Goal: Task Accomplishment & Management: Manage account settings

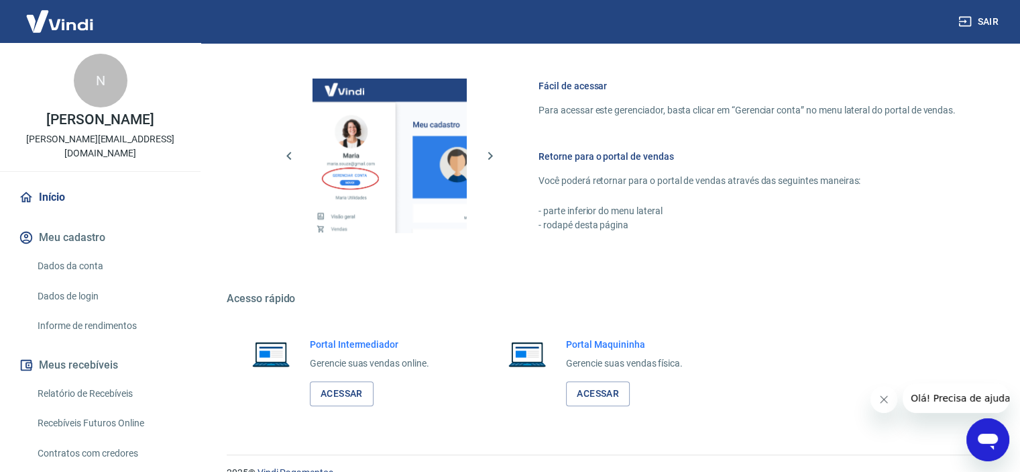
scroll to position [587, 0]
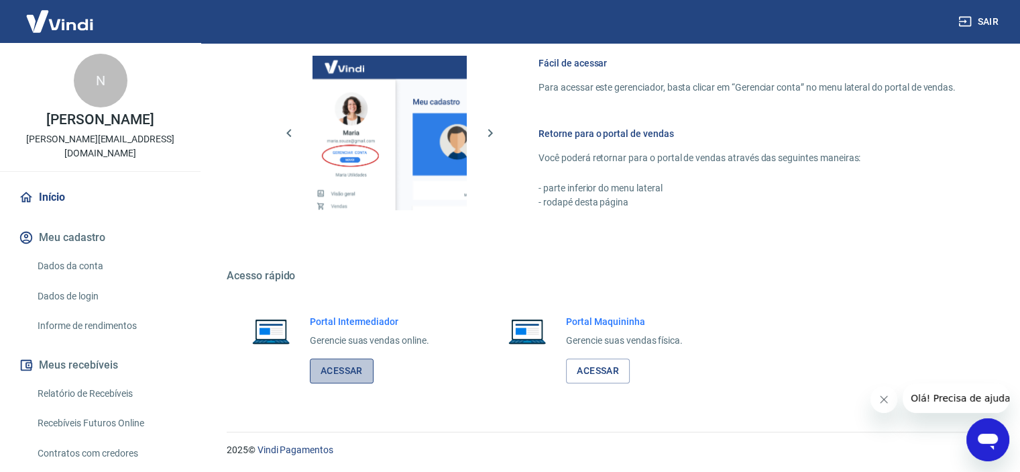
click at [343, 370] on link "Acessar" at bounding box center [342, 370] width 64 height 25
click at [83, 380] on link "Relatório de Recebíveis" at bounding box center [108, 393] width 152 height 27
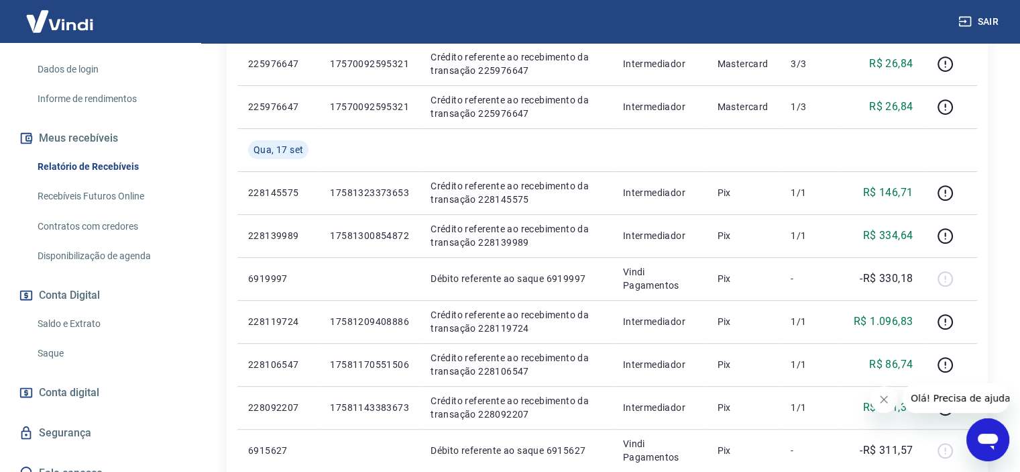
scroll to position [228, 0]
click at [84, 309] on link "Saldo e Extrato" at bounding box center [108, 322] width 152 height 27
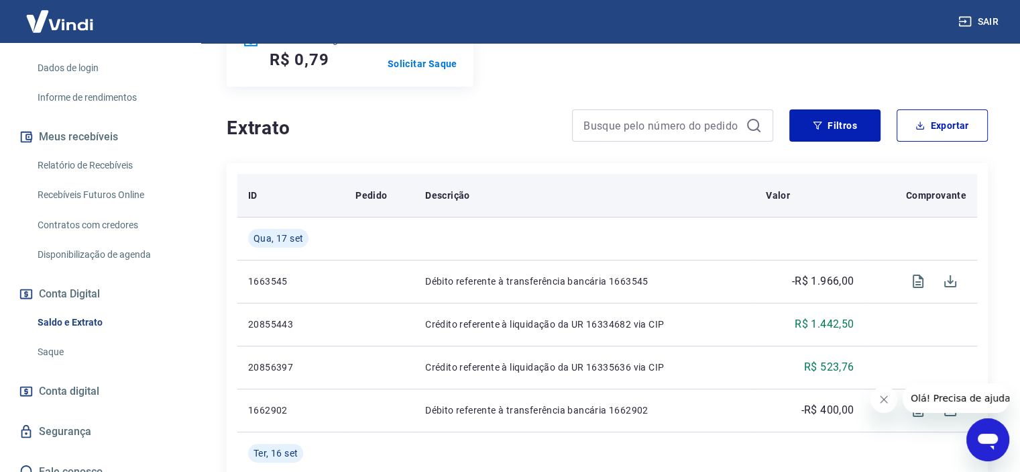
scroll to position [268, 0]
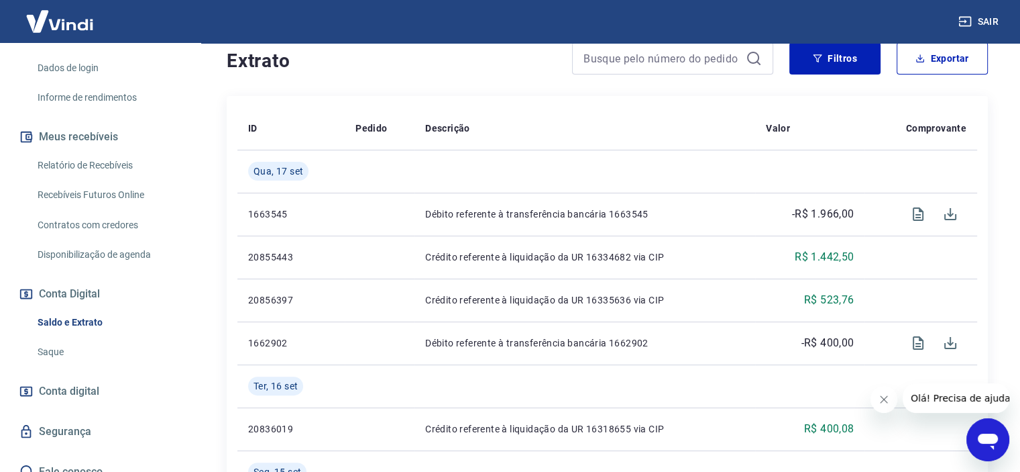
click at [91, 152] on link "Relatório de Recebíveis" at bounding box center [108, 165] width 152 height 27
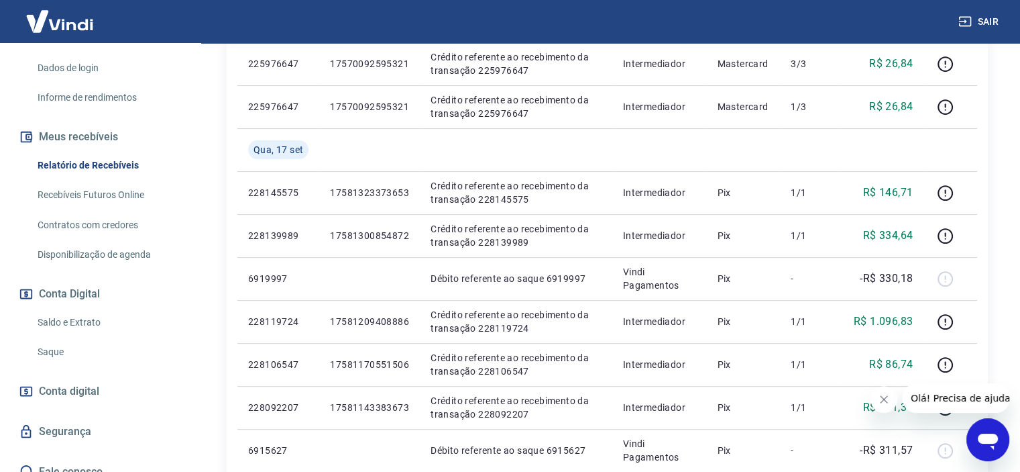
scroll to position [201, 0]
